Goal: Navigation & Orientation: Find specific page/section

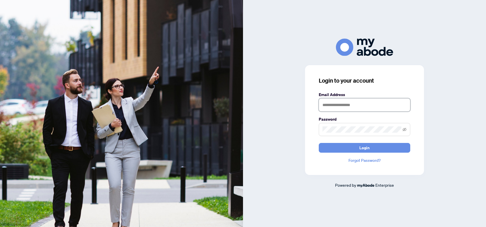
click at [339, 108] on input "text" at bounding box center [365, 104] width 92 height 13
type input "**********"
click at [406, 130] on icon "eye-invisible" at bounding box center [405, 130] width 4 height 4
click at [369, 148] on span "Login" at bounding box center [365, 147] width 10 height 9
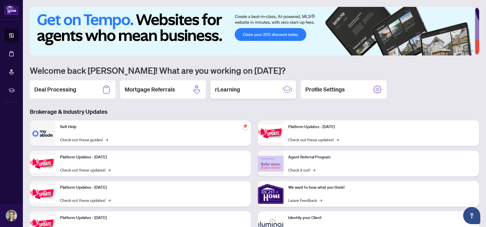
click at [251, 85] on div "rLearning" at bounding box center [254, 89] width 86 height 18
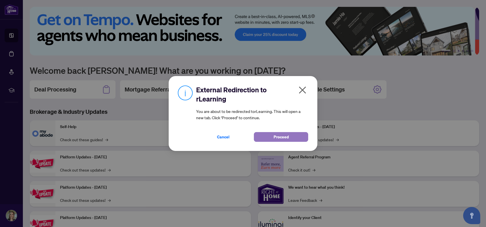
click at [286, 136] on span "Proceed" at bounding box center [281, 136] width 15 height 9
